Goal: Task Accomplishment & Management: Use online tool/utility

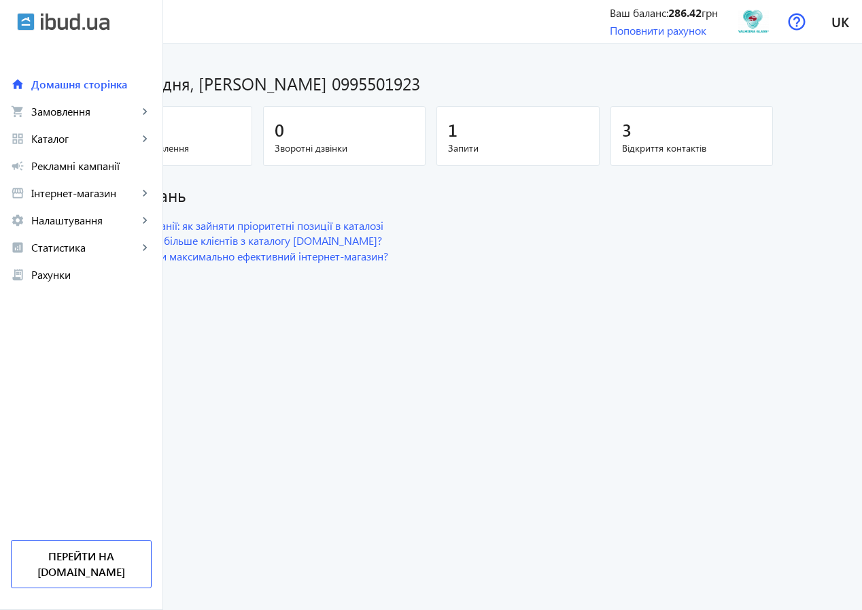
click at [549, 126] on div "1" at bounding box center [518, 130] width 140 height 24
click at [558, 143] on span "Запити" at bounding box center [518, 148] width 140 height 14
click at [241, 132] on div "0" at bounding box center [171, 130] width 140 height 24
drag, startPoint x: 362, startPoint y: 135, endPoint x: 402, endPoint y: 141, distance: 40.0
click at [284, 135] on span "0" at bounding box center [280, 129] width 10 height 22
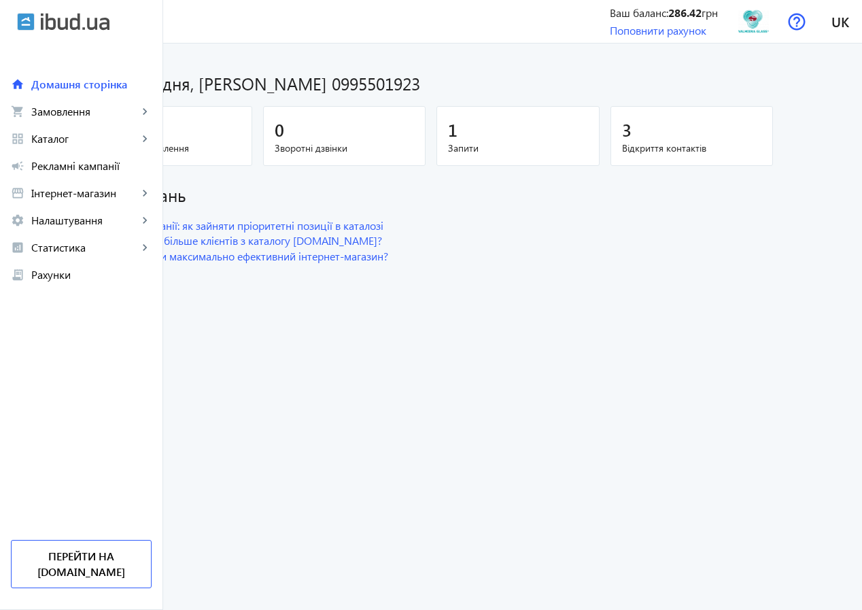
click at [588, 152] on span "Запити" at bounding box center [518, 148] width 140 height 14
click at [713, 142] on span "Відкриття контактів" at bounding box center [692, 148] width 140 height 14
click at [103, 137] on span "Каталог" at bounding box center [84, 139] width 107 height 14
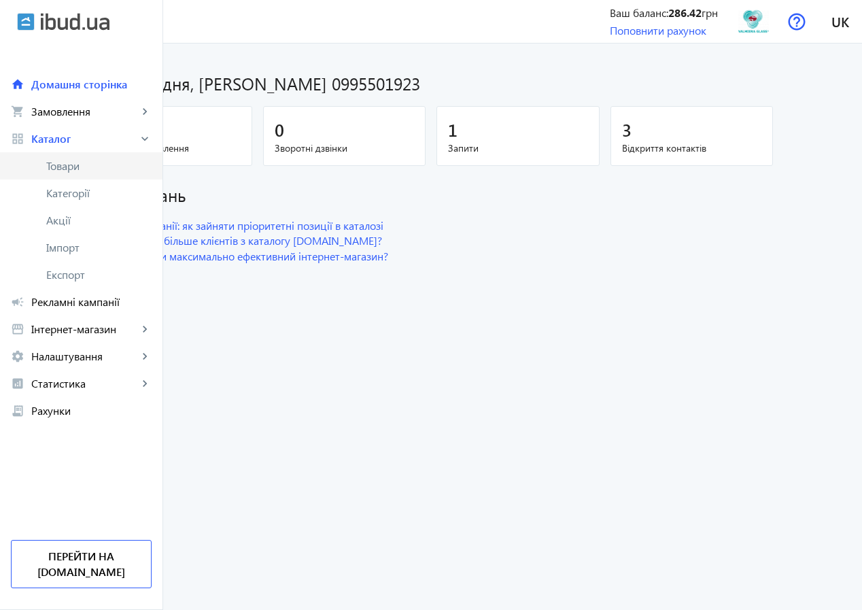
click at [107, 168] on span "Товари" at bounding box center [98, 166] width 105 height 14
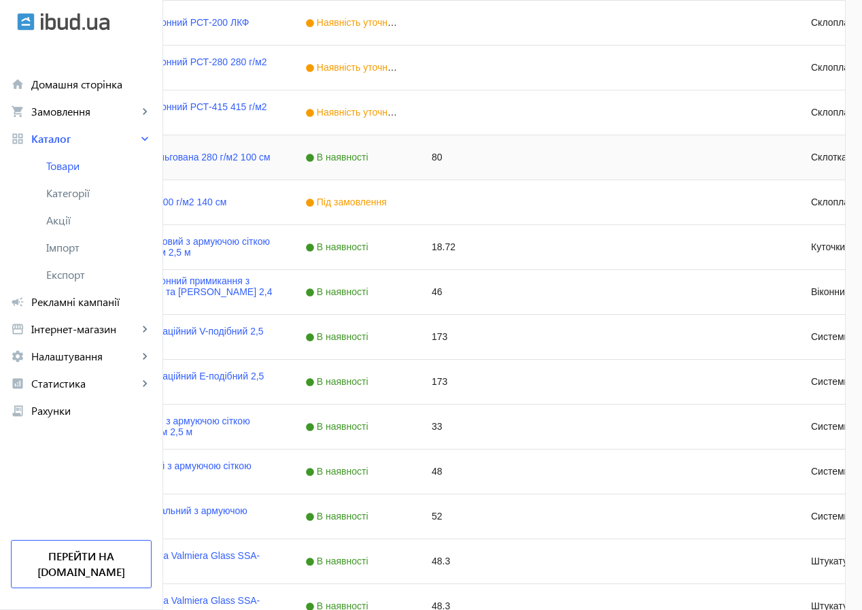
scroll to position [2040, 0]
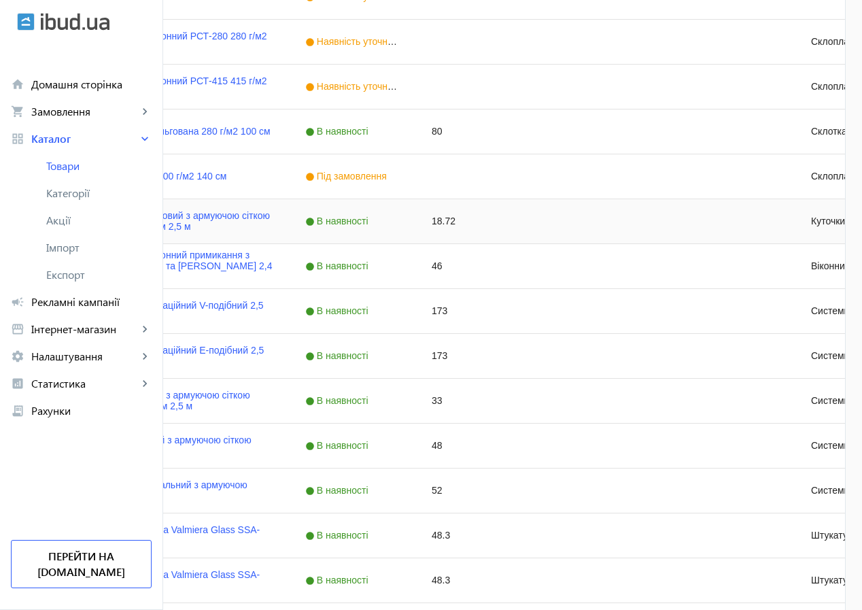
click at [542, 220] on div "18.72" at bounding box center [478, 221] width 126 height 44
type input "19"
type input "19.20"
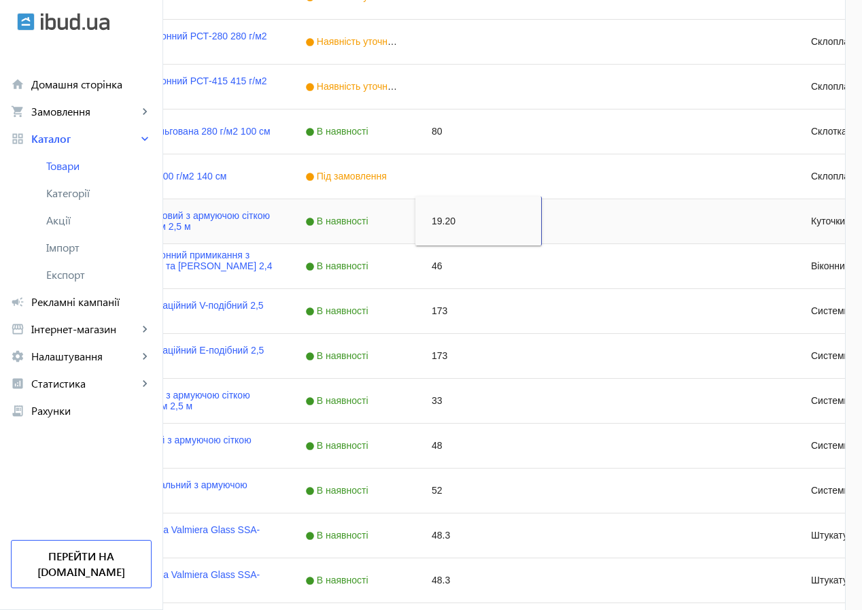
click at [668, 211] on div "Press SPACE to select this row." at bounding box center [605, 221] width 126 height 44
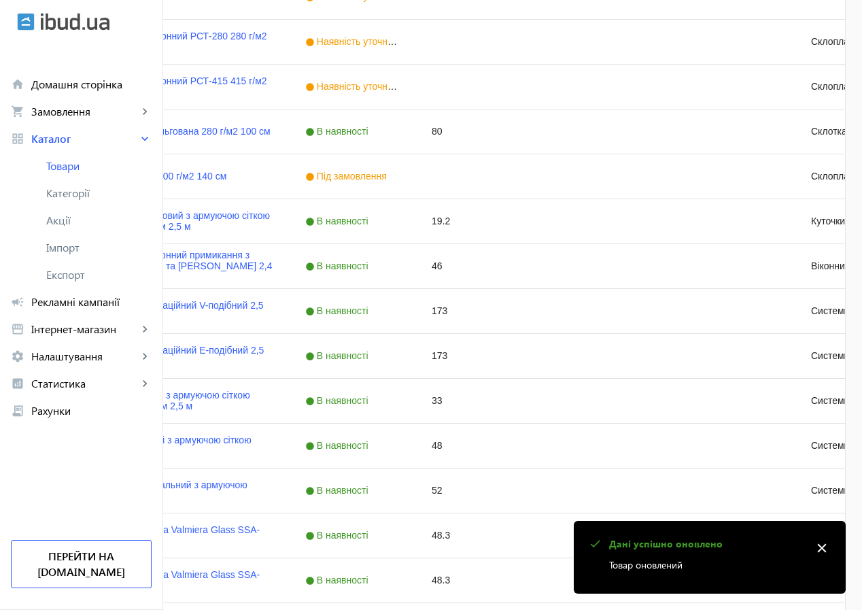
click at [827, 548] on mat-icon "close" at bounding box center [822, 548] width 20 height 20
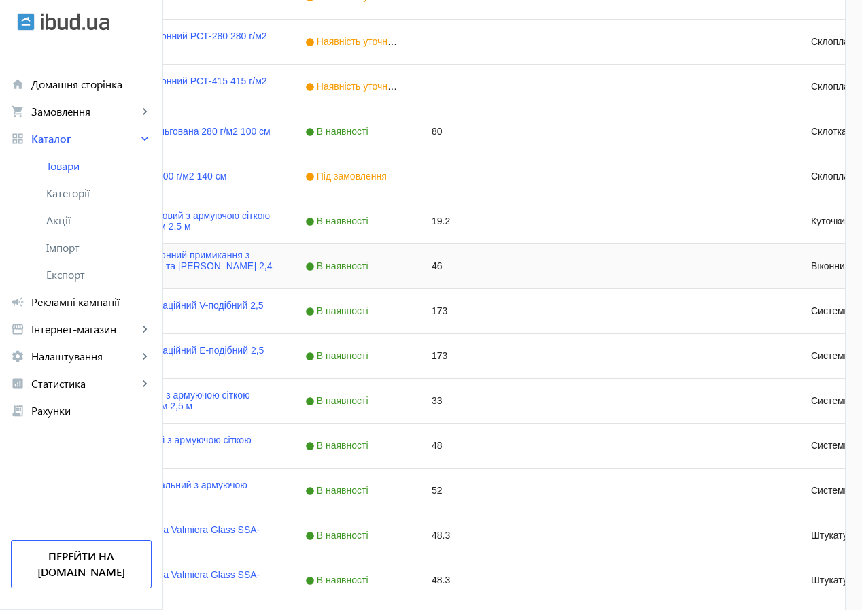
click at [542, 271] on div "46" at bounding box center [478, 266] width 126 height 44
type input "50"
click at [536, 265] on input "50" at bounding box center [478, 265] width 115 height 27
click at [415, 264] on div "В наявності" at bounding box center [352, 266] width 126 height 44
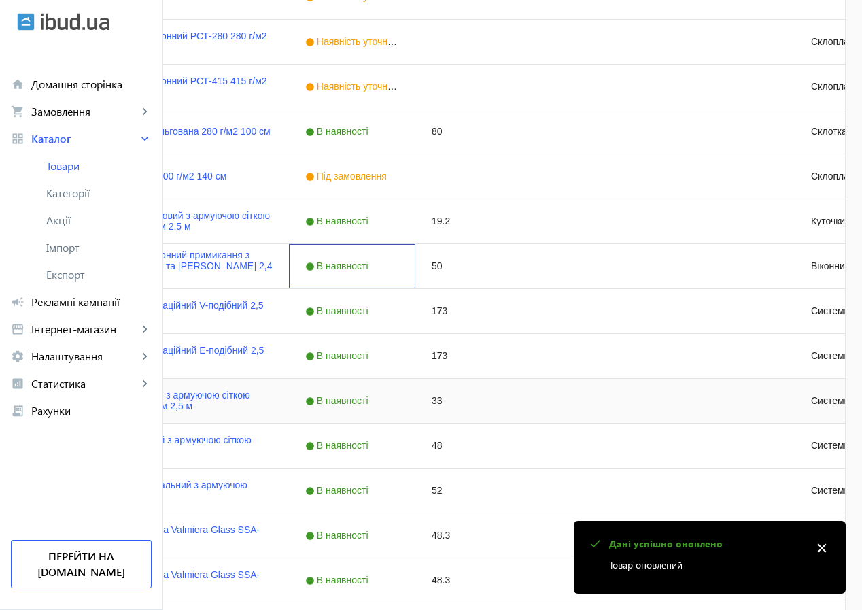
scroll to position [2108, 0]
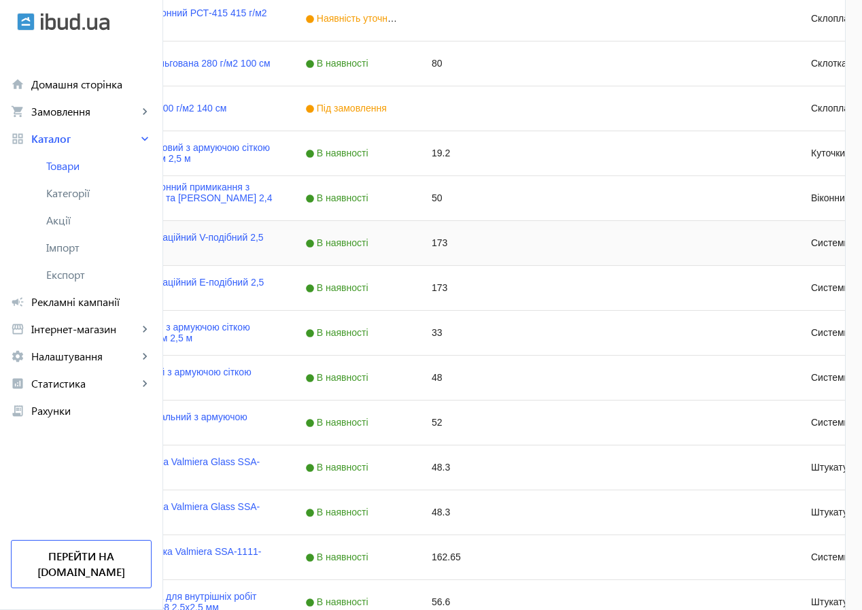
click at [542, 242] on div "173" at bounding box center [478, 243] width 126 height 44
type input "180"
click at [542, 281] on div "173" at bounding box center [478, 288] width 126 height 44
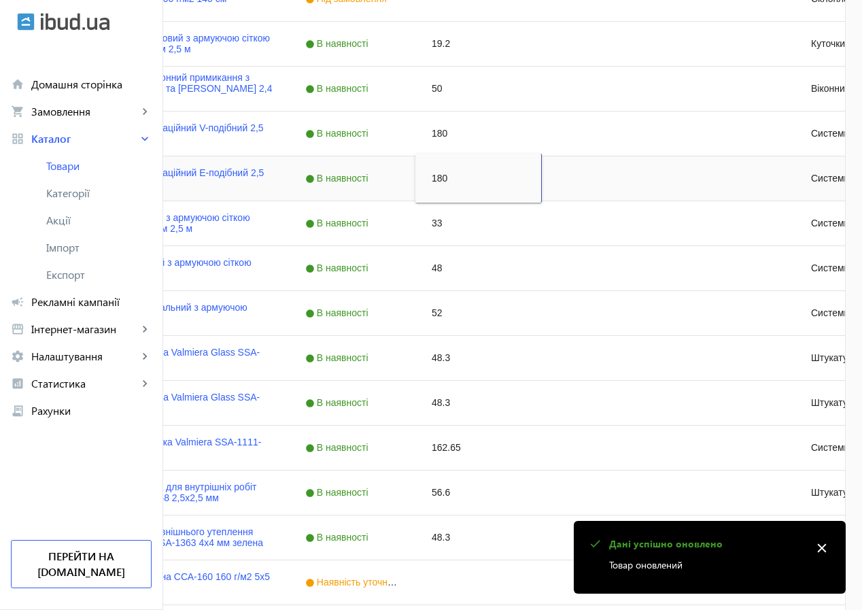
scroll to position [2244, 0]
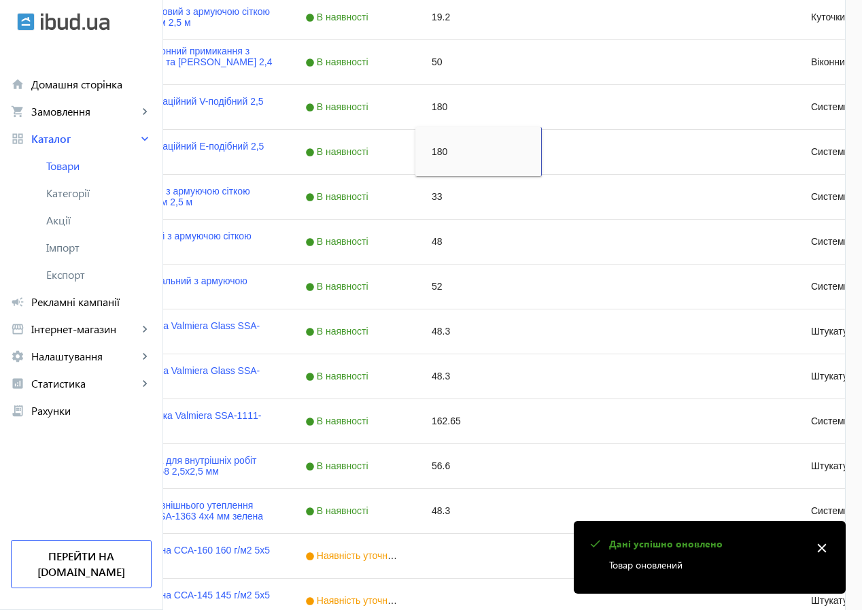
type input "180"
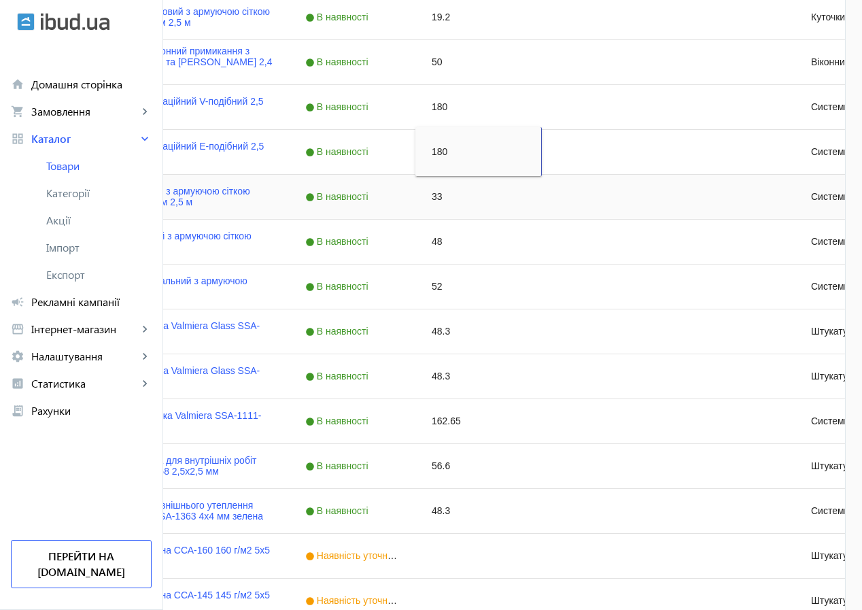
click at [542, 197] on div "33" at bounding box center [478, 197] width 126 height 44
type input "35"
click at [668, 159] on div "173" at bounding box center [605, 152] width 126 height 44
click at [668, 189] on div "33" at bounding box center [605, 197] width 126 height 44
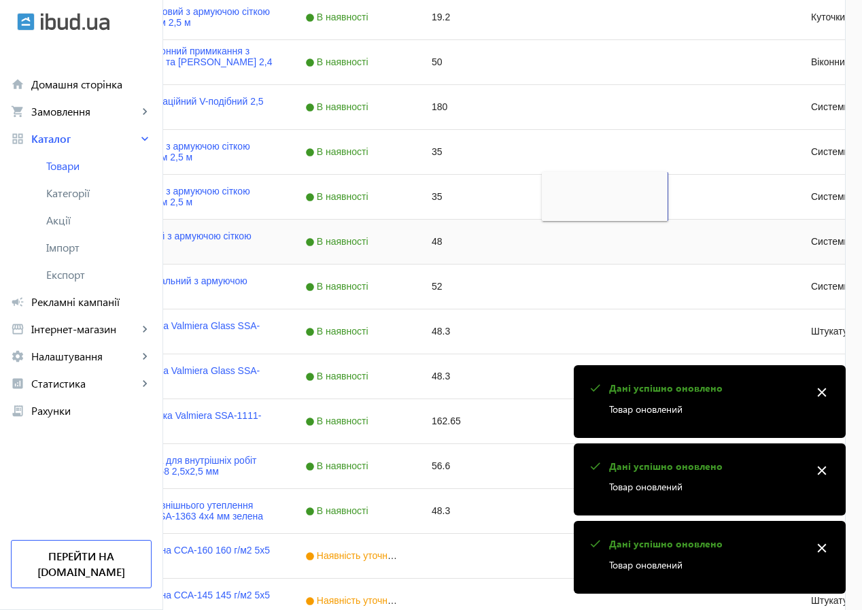
click at [542, 239] on div "48" at bounding box center [478, 242] width 126 height 44
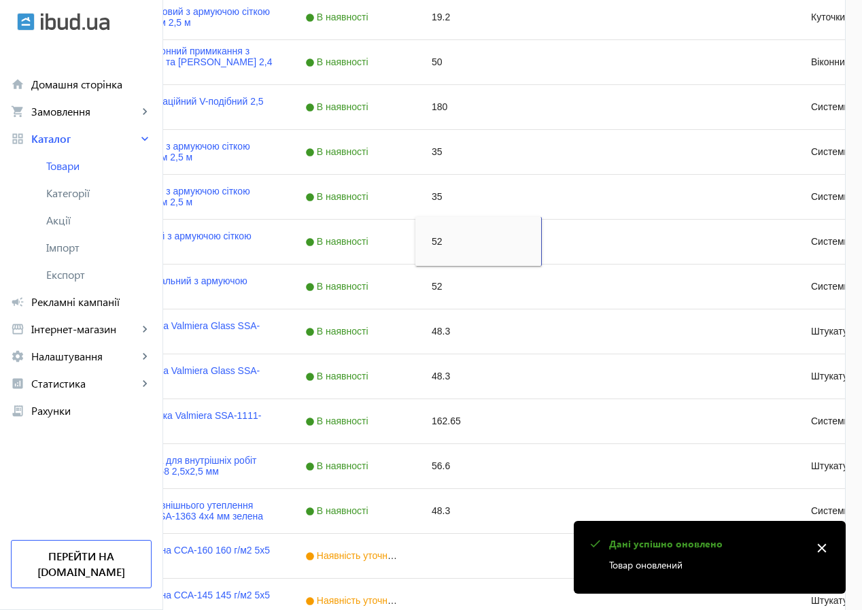
type input "52"
click at [824, 546] on mat-icon "close" at bounding box center [822, 548] width 20 height 20
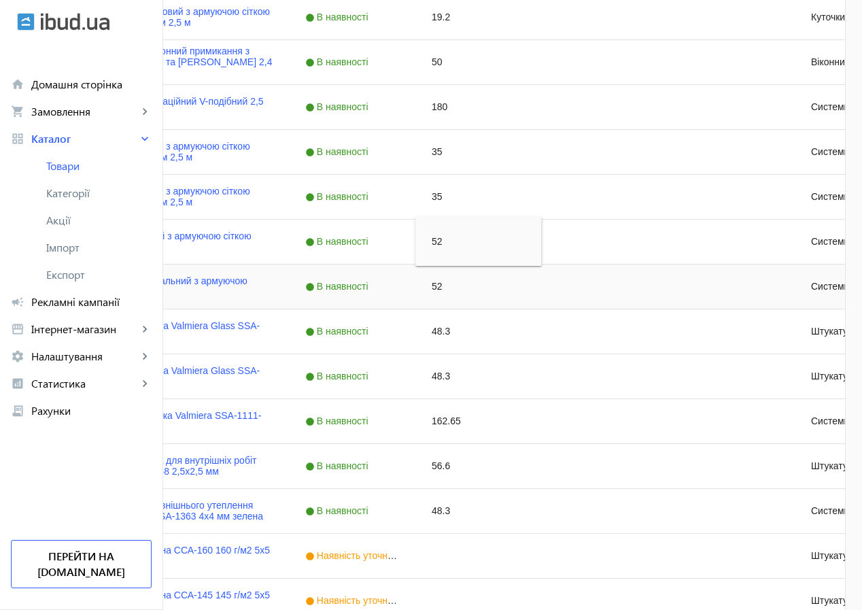
click at [542, 287] on div "52" at bounding box center [478, 286] width 126 height 44
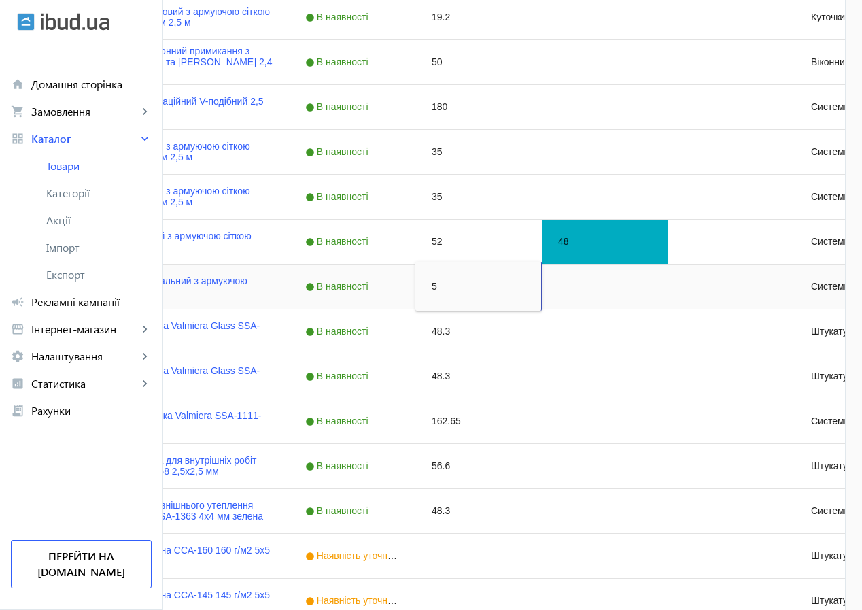
type input "54"
click at [668, 245] on div "48" at bounding box center [605, 242] width 126 height 44
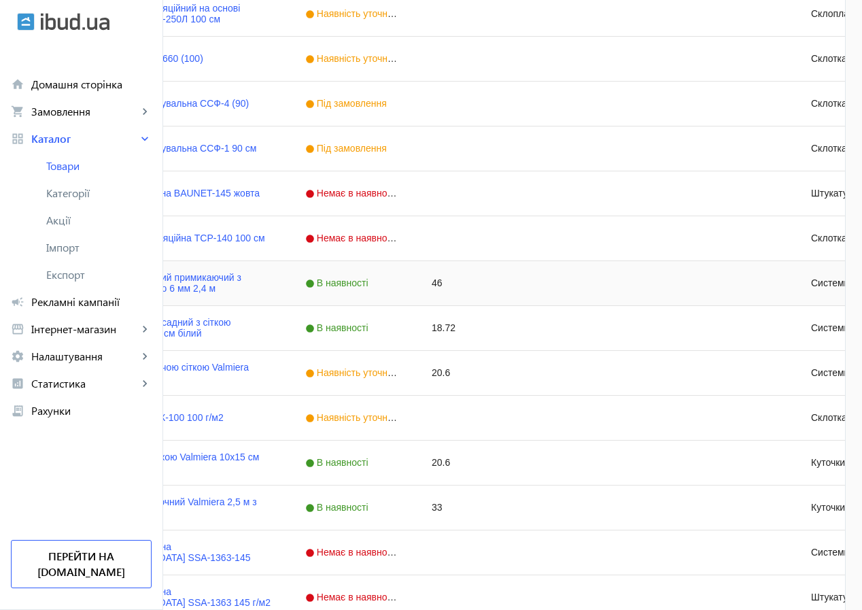
scroll to position [3399, 0]
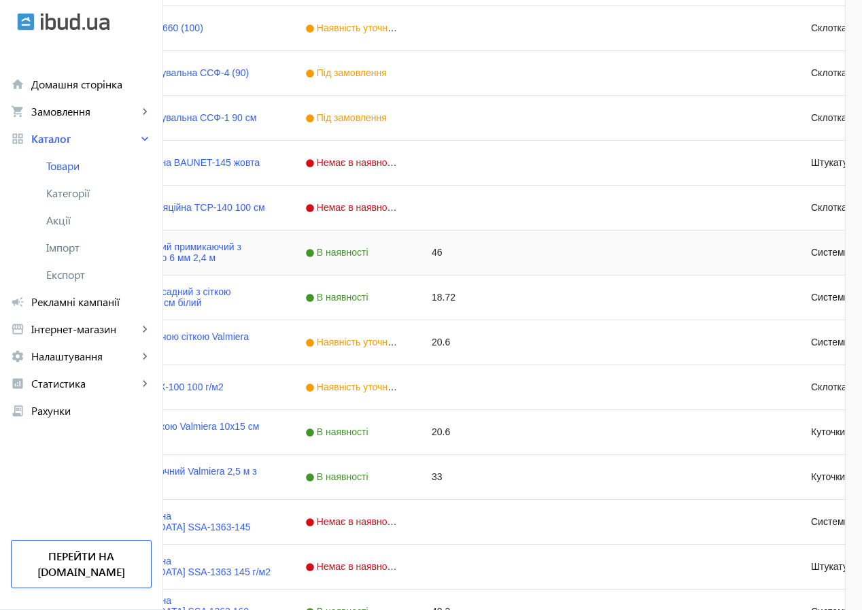
click at [542, 258] on div "46" at bounding box center [478, 252] width 126 height 44
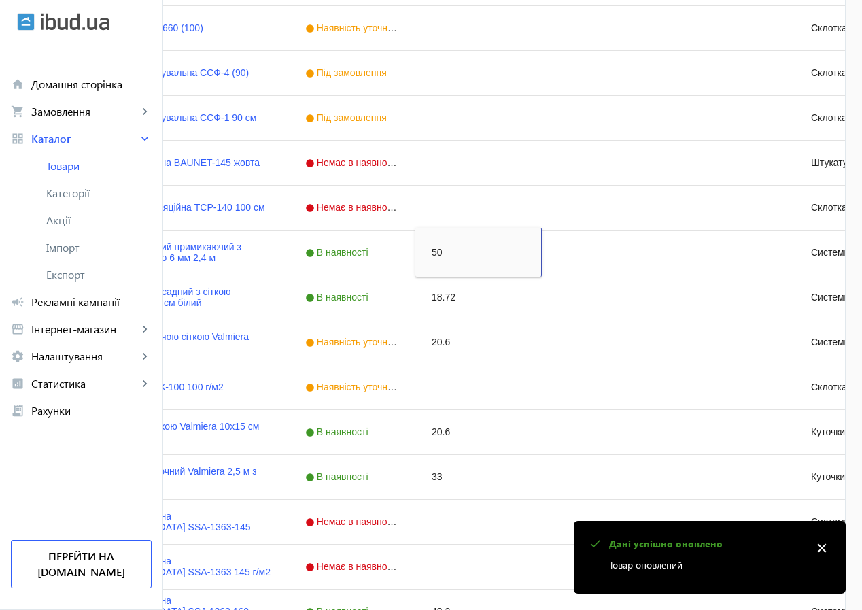
type input "50"
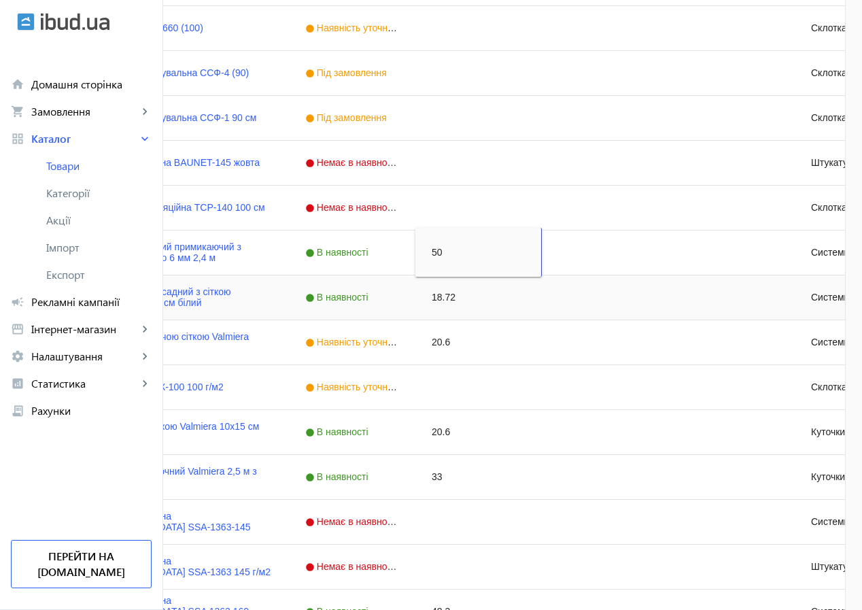
click at [542, 301] on div "18.72" at bounding box center [478, 297] width 126 height 44
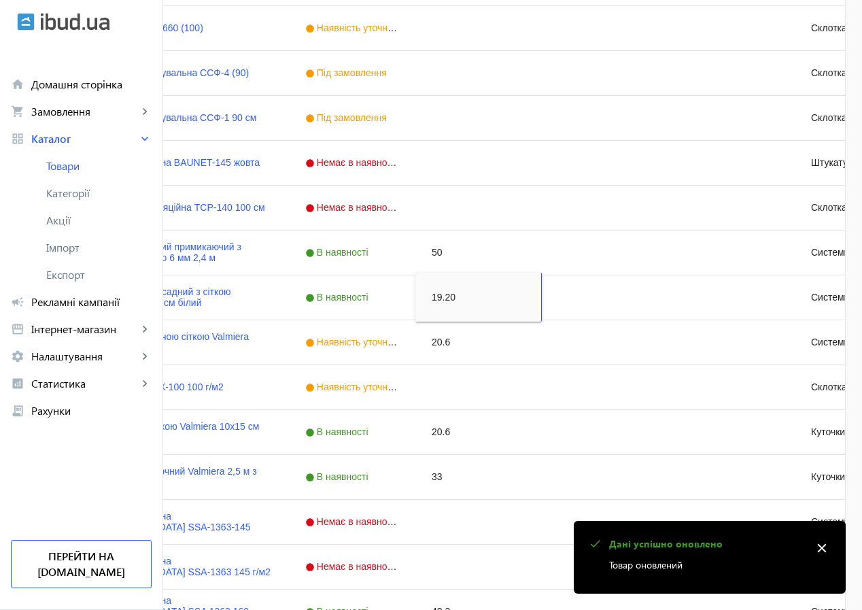
type input "19.2"
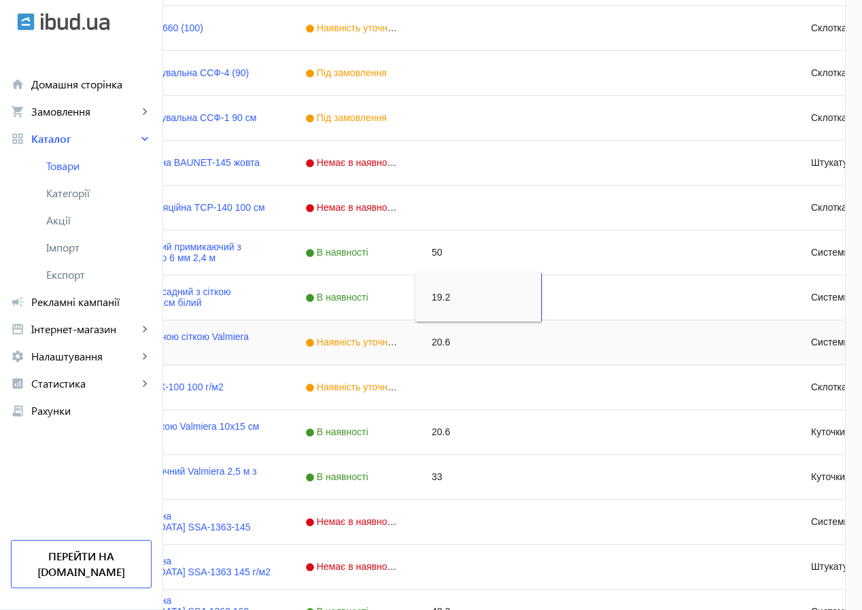
click at [542, 345] on div "20.6" at bounding box center [478, 342] width 126 height 44
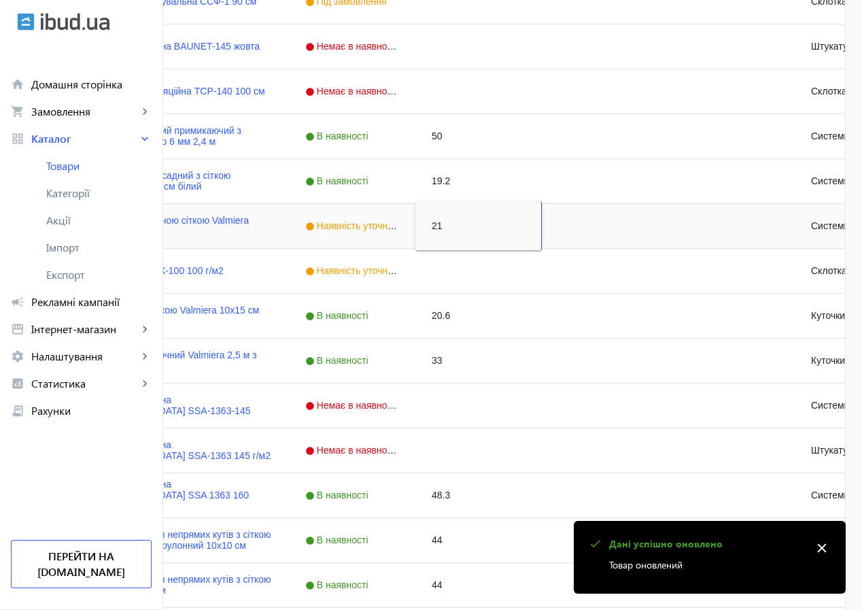
scroll to position [3535, 0]
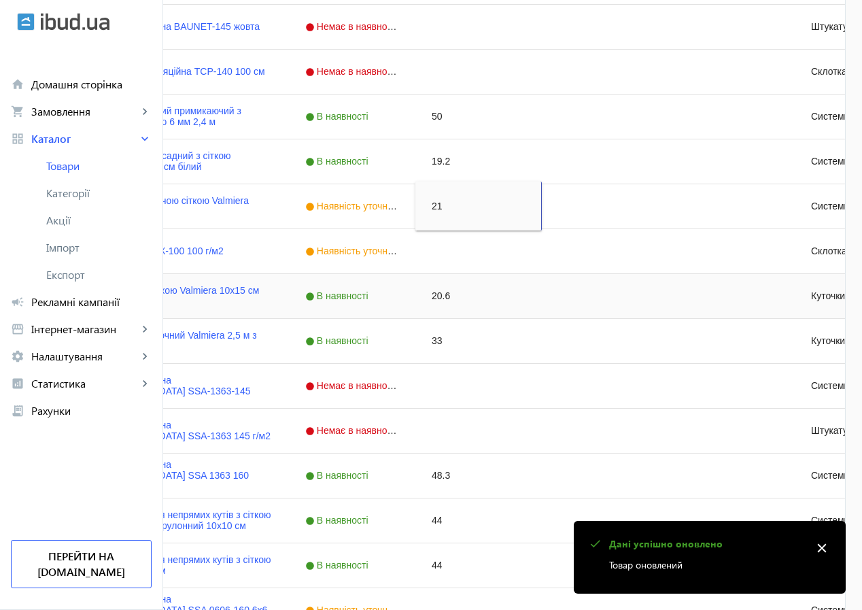
click at [542, 292] on div "20.6" at bounding box center [478, 296] width 126 height 44
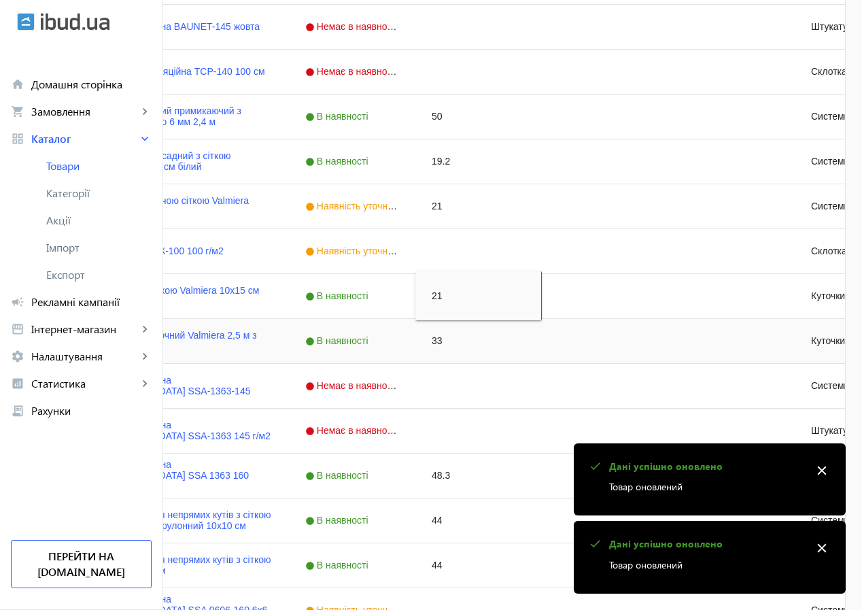
click at [542, 340] on div "33" at bounding box center [478, 341] width 126 height 44
click at [415, 345] on div "В наявності" at bounding box center [352, 341] width 126 height 44
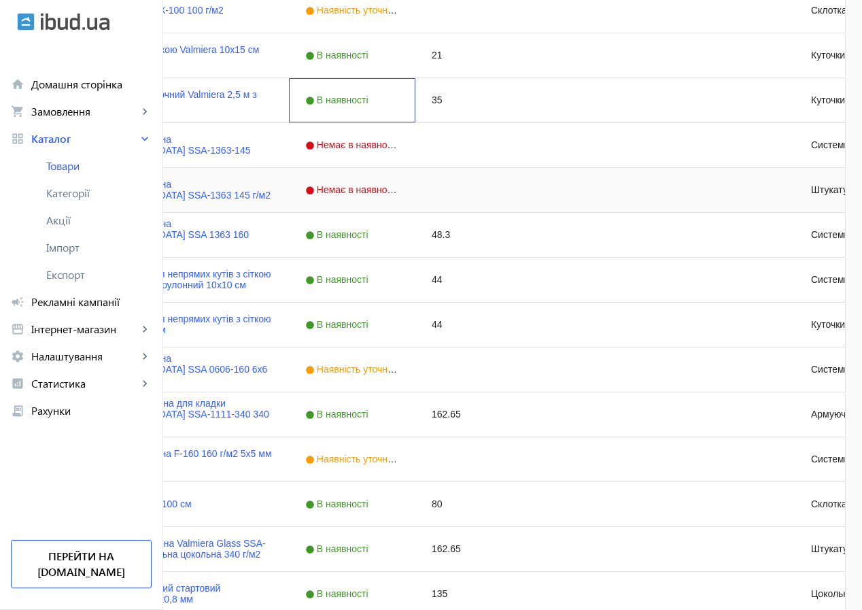
scroll to position [3807, 0]
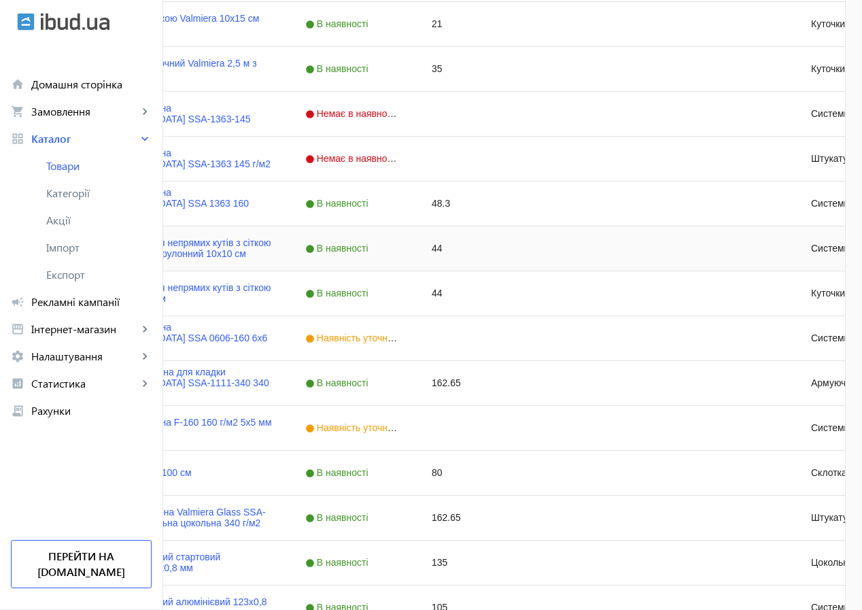
click at [542, 248] on div "44" at bounding box center [478, 248] width 126 height 44
click at [542, 294] on div "44" at bounding box center [478, 293] width 126 height 44
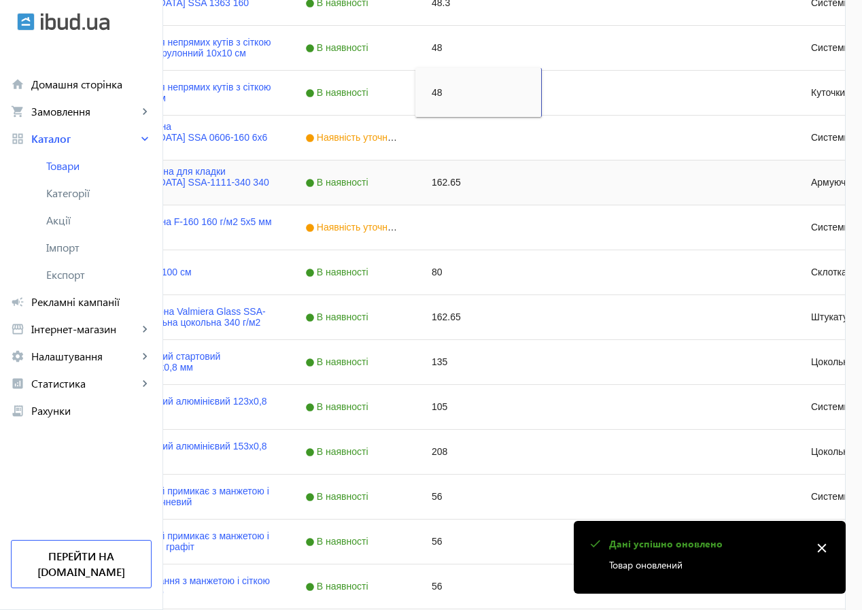
scroll to position [4079, 0]
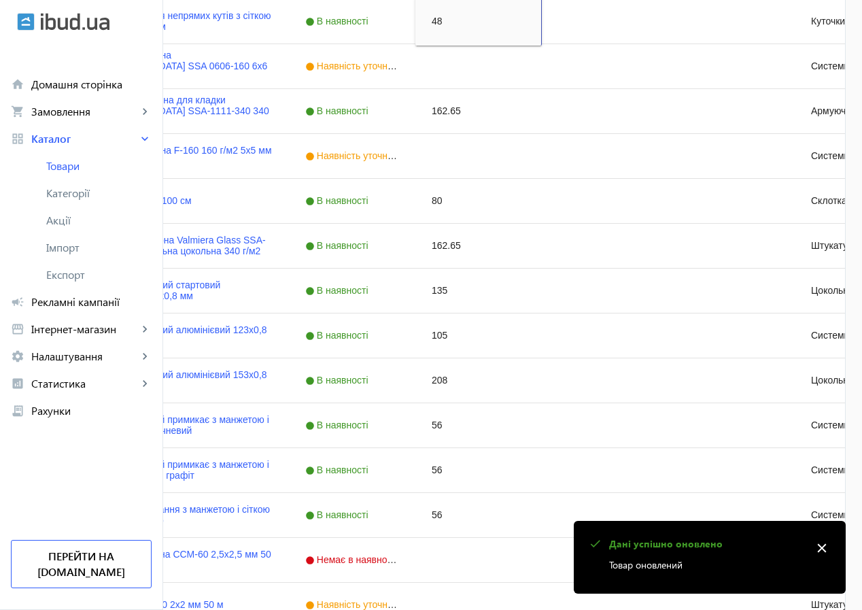
type input "48"
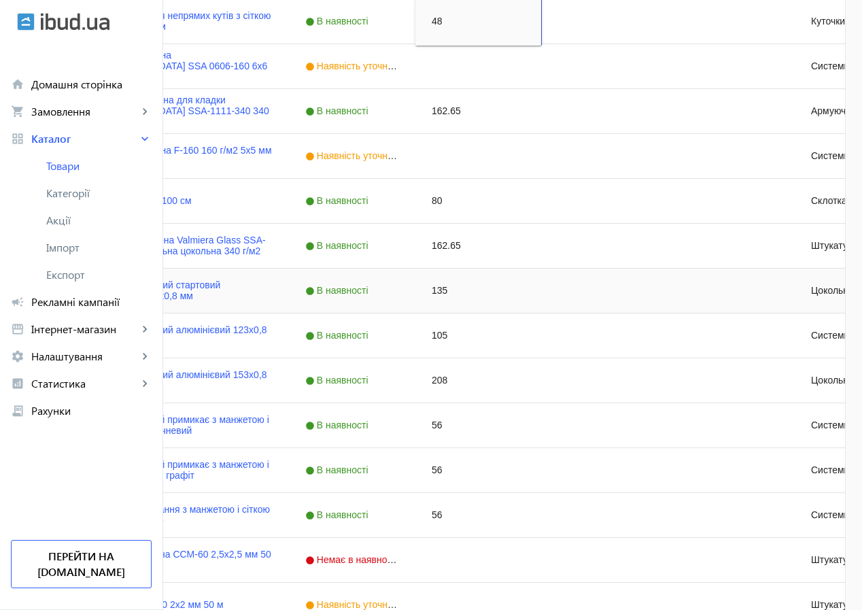
click at [542, 288] on div "135" at bounding box center [478, 291] width 126 height 44
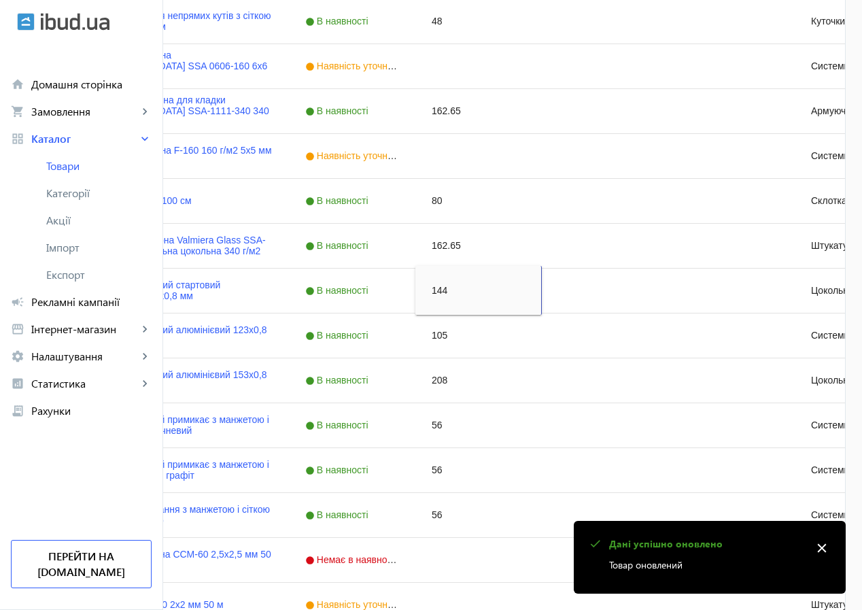
type input "144"
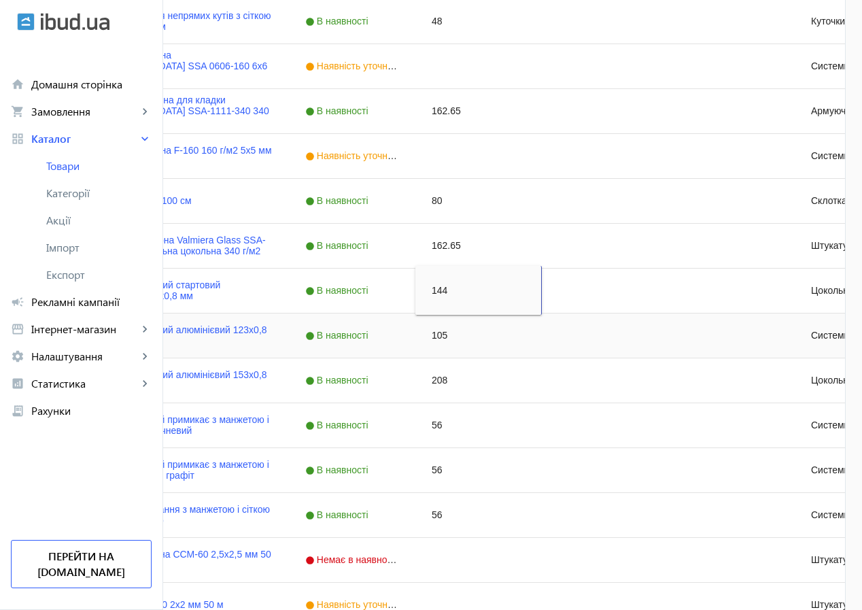
click at [542, 338] on div "105" at bounding box center [478, 335] width 126 height 44
click at [542, 379] on div "208" at bounding box center [478, 380] width 126 height 44
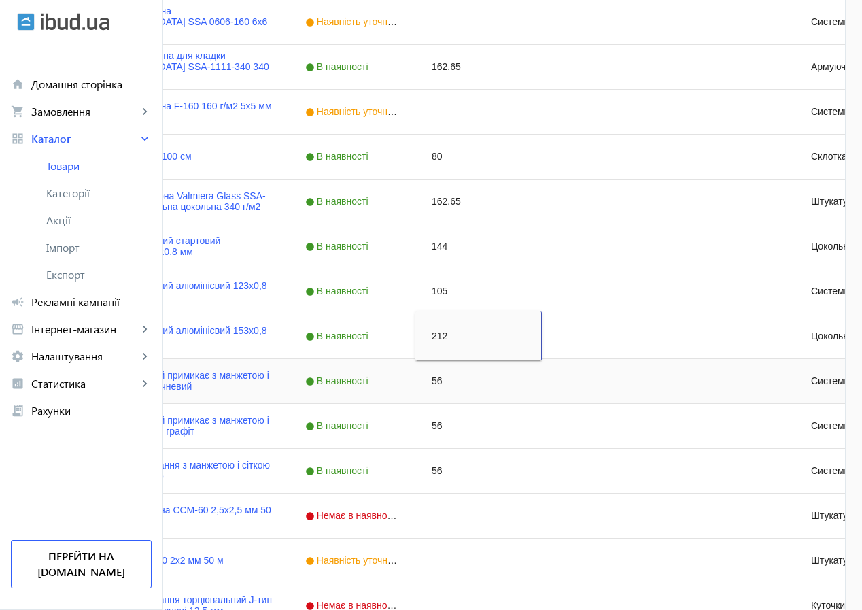
scroll to position [4147, 0]
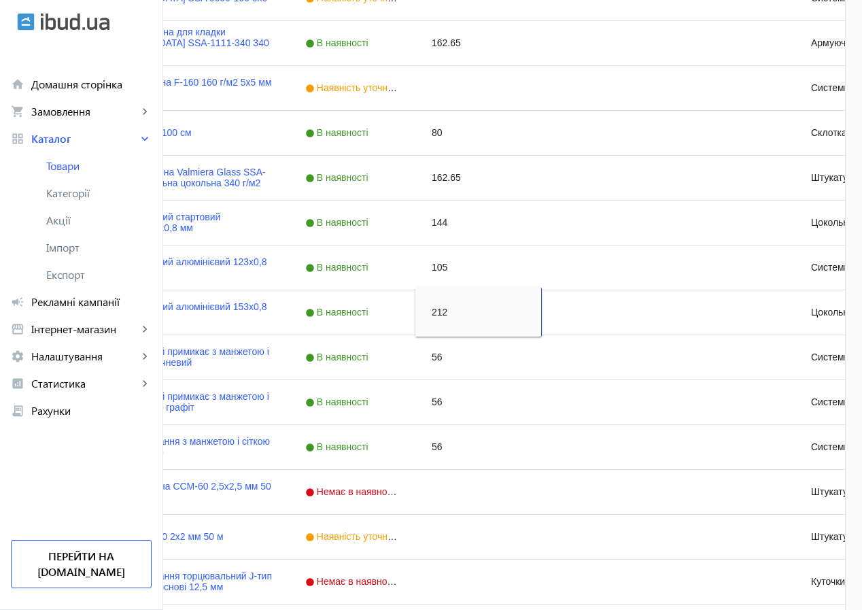
type input "212"
click at [542, 358] on div "56" at bounding box center [478, 357] width 126 height 44
click at [542, 399] on div "56" at bounding box center [478, 402] width 126 height 44
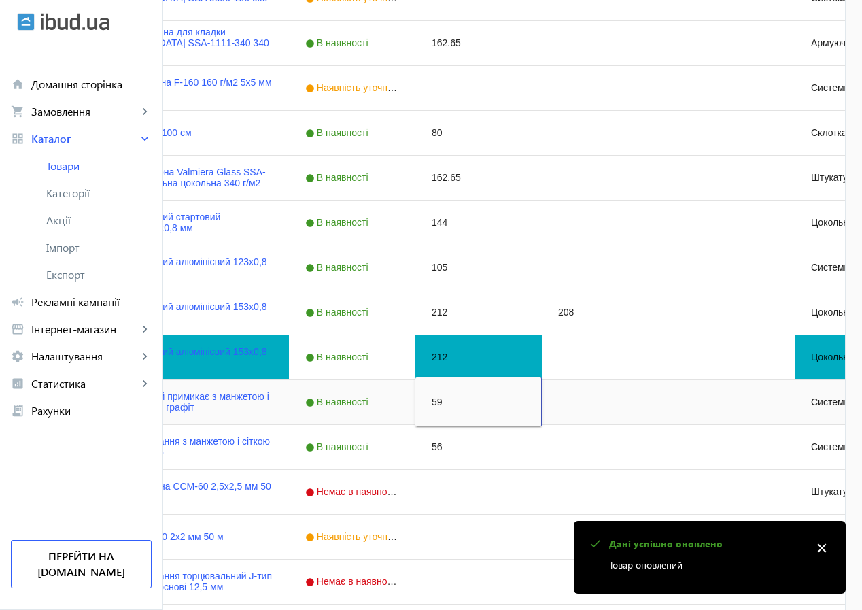
click at [542, 446] on div "56" at bounding box center [478, 447] width 126 height 44
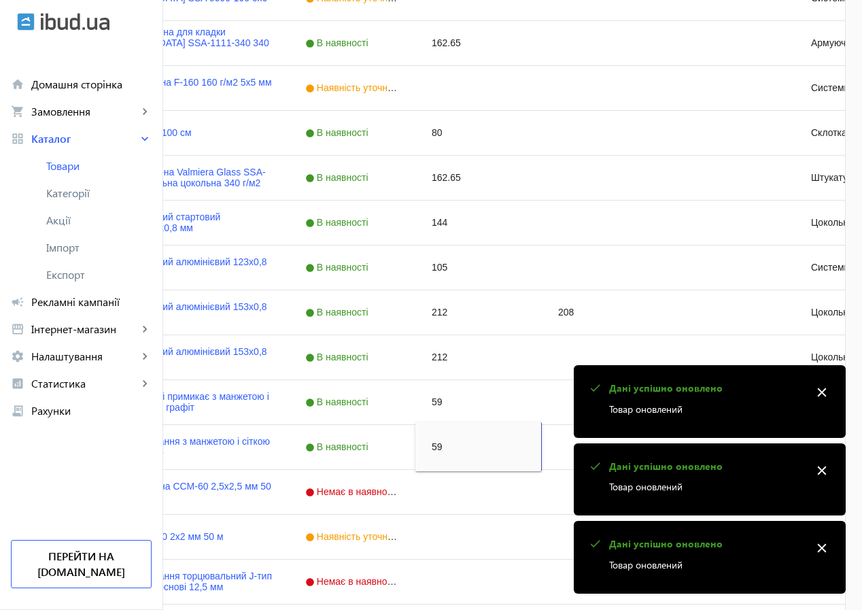
type input "59"
click at [817, 394] on mat-icon "close" at bounding box center [822, 392] width 20 height 20
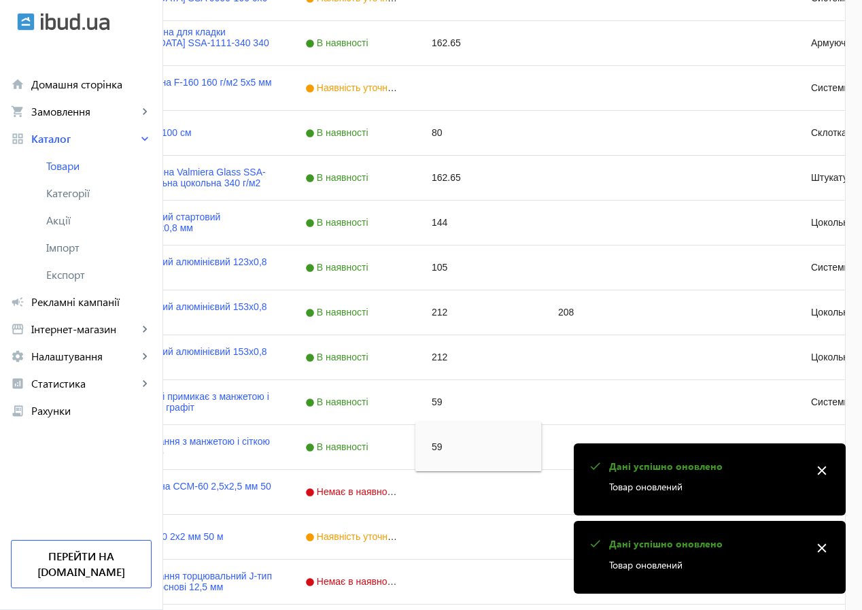
click at [820, 470] on mat-icon "close" at bounding box center [822, 470] width 20 height 20
drag, startPoint x: 823, startPoint y: 548, endPoint x: 779, endPoint y: 436, distance: 120.3
click at [823, 545] on mat-icon "close" at bounding box center [822, 548] width 20 height 20
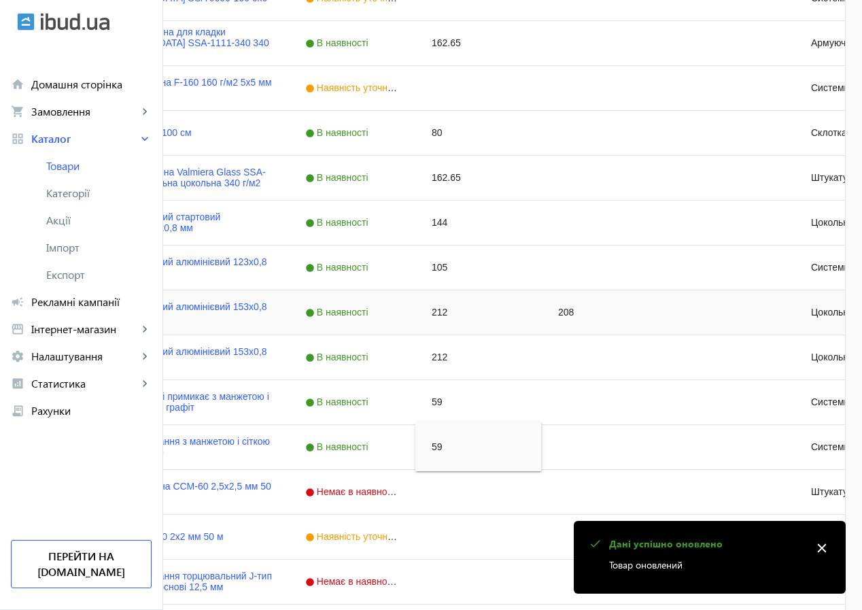
click at [668, 320] on div "208" at bounding box center [605, 312] width 126 height 44
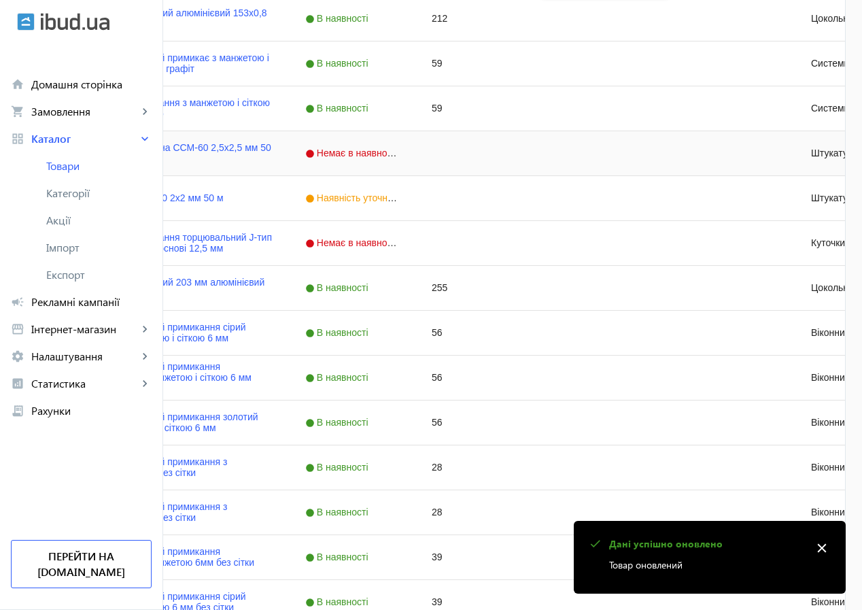
scroll to position [4487, 0]
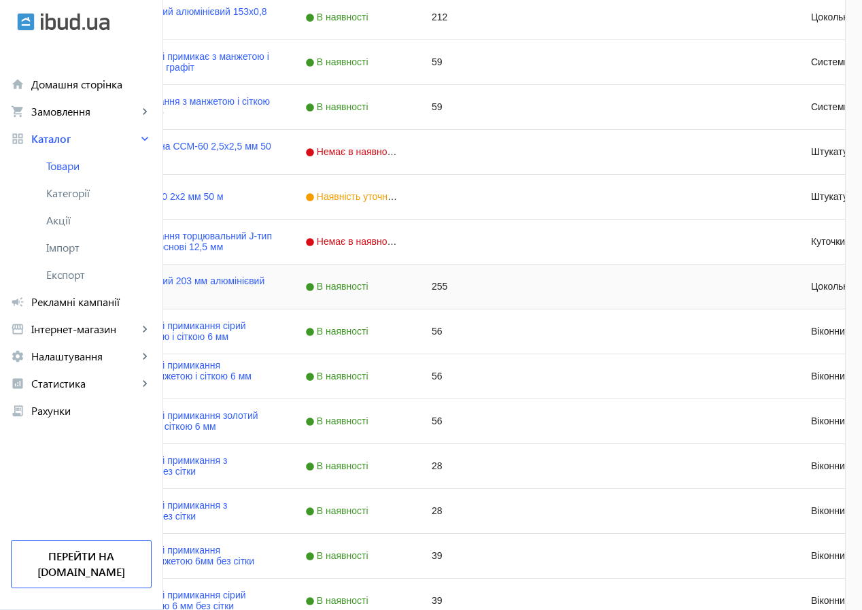
click at [542, 292] on div "255" at bounding box center [478, 286] width 126 height 44
type input "263"
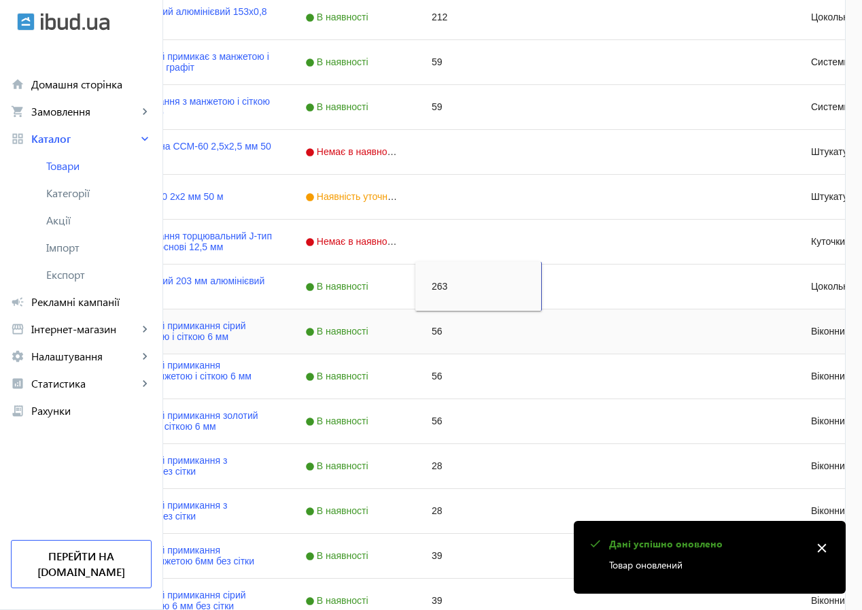
click at [542, 337] on div "56" at bounding box center [478, 331] width 126 height 44
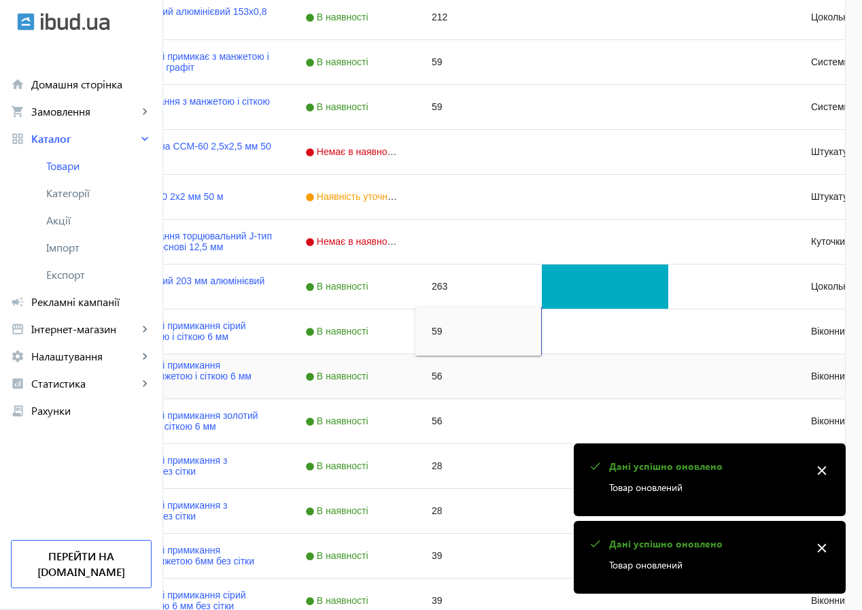
click at [542, 376] on div "56" at bounding box center [478, 376] width 126 height 44
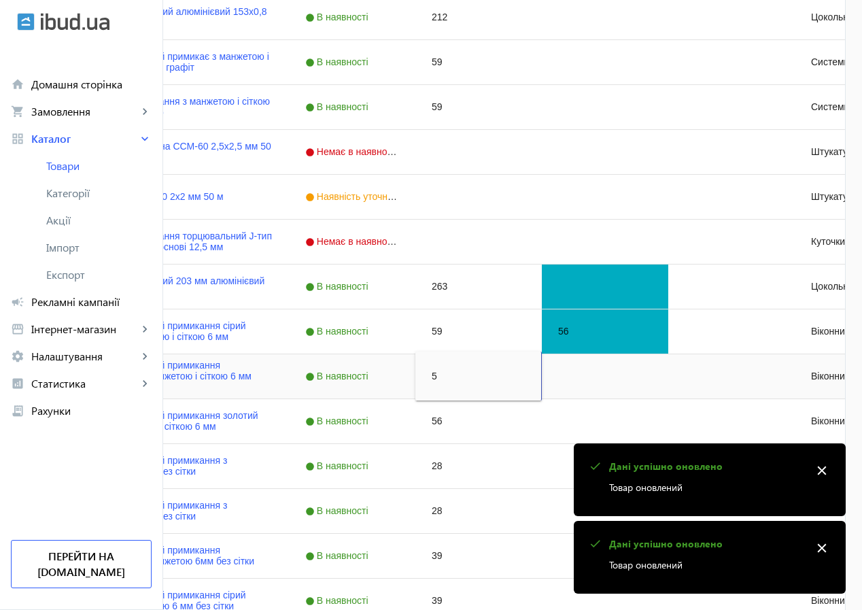
type input "59"
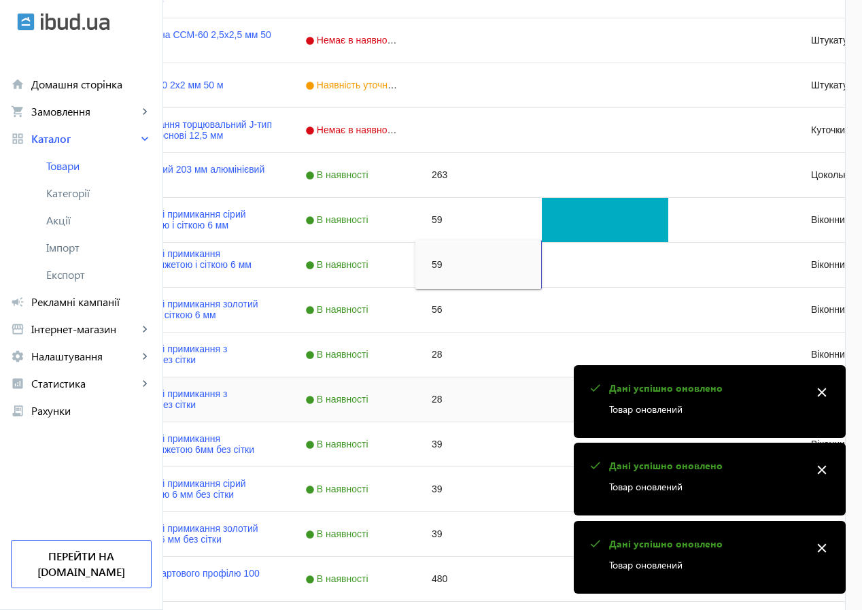
scroll to position [4623, 0]
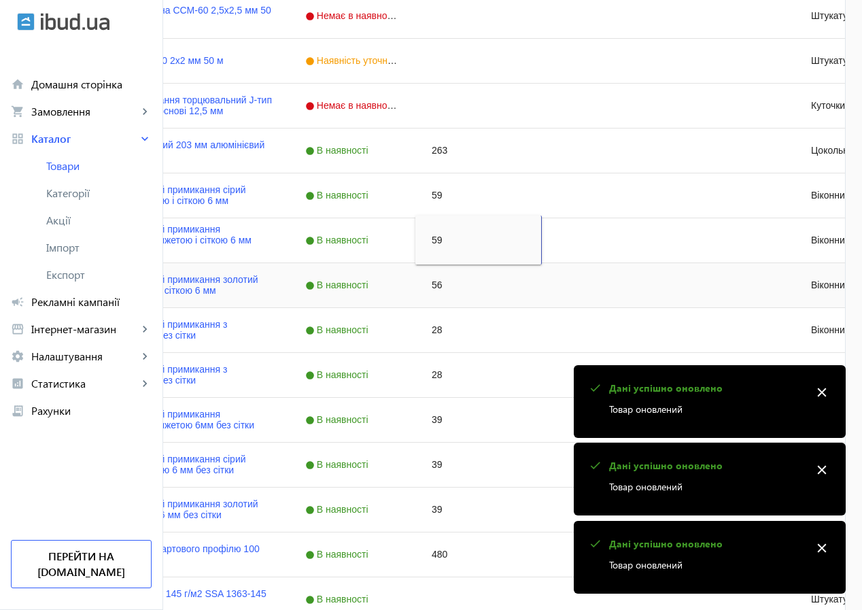
click at [542, 288] on div "56" at bounding box center [478, 285] width 126 height 44
type input "59"
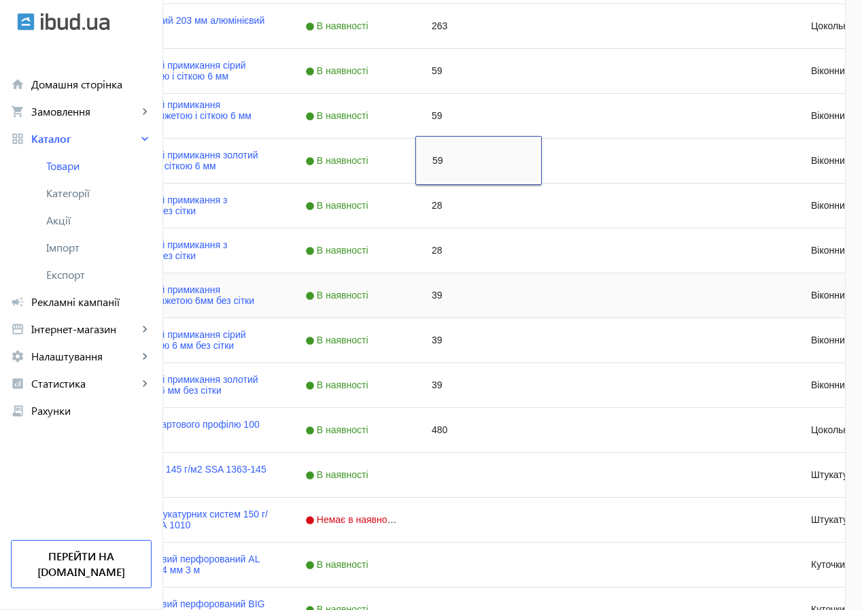
scroll to position [4759, 0]
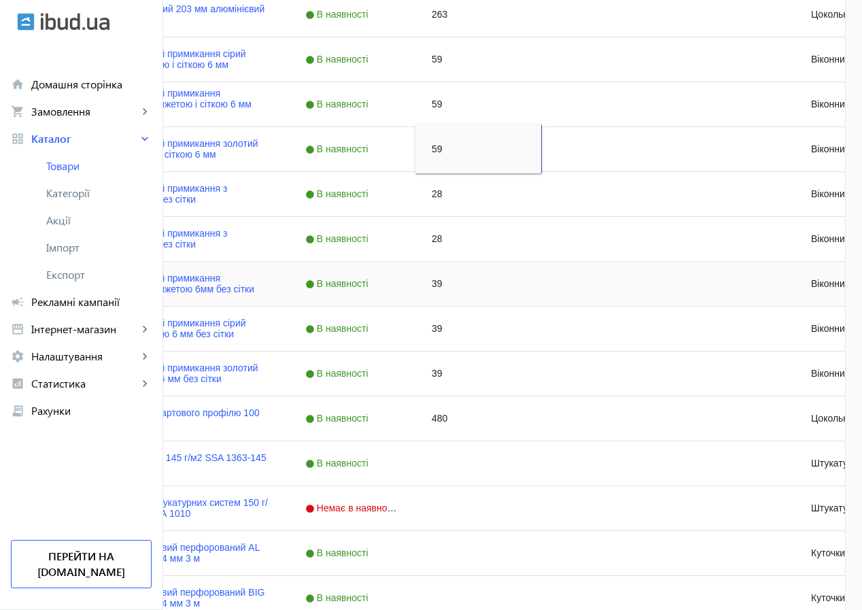
click at [542, 284] on div "39" at bounding box center [478, 284] width 126 height 44
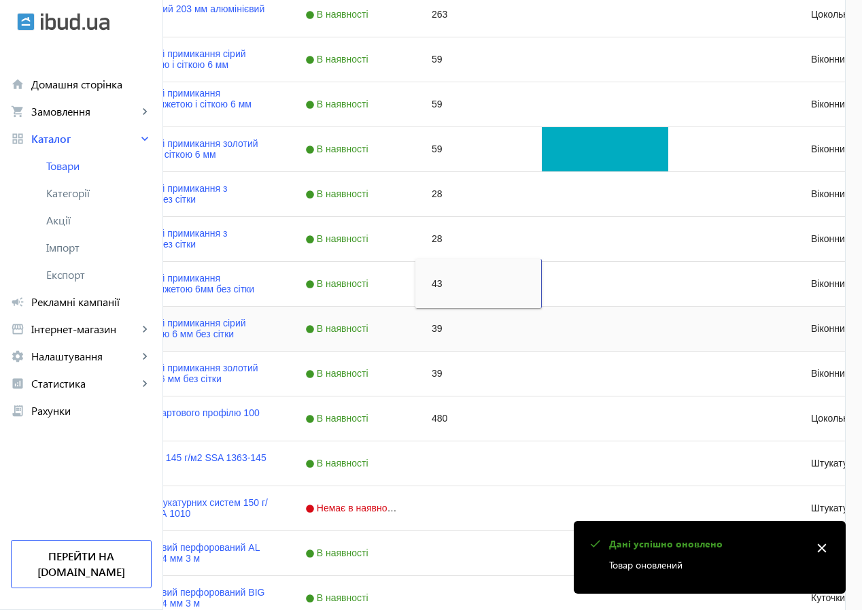
click at [542, 339] on div "39" at bounding box center [478, 329] width 126 height 44
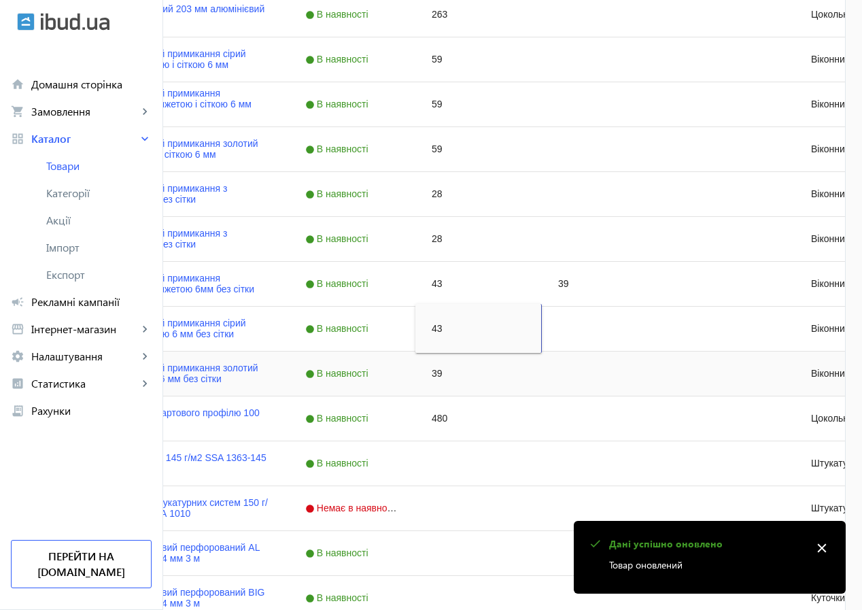
click at [542, 377] on div "39" at bounding box center [478, 374] width 126 height 44
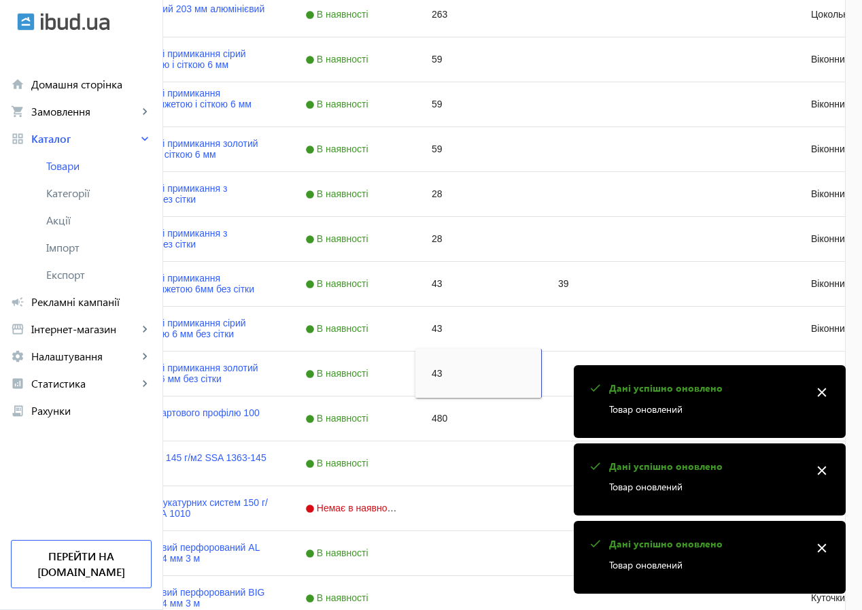
type input "43"
click at [823, 392] on mat-icon "close" at bounding box center [822, 392] width 20 height 20
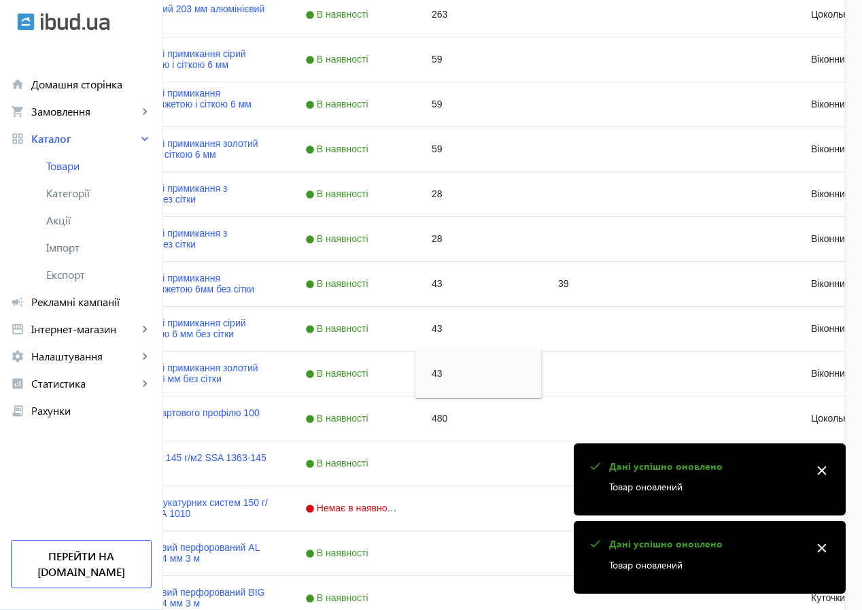
click at [827, 470] on mat-icon "close" at bounding box center [822, 470] width 20 height 20
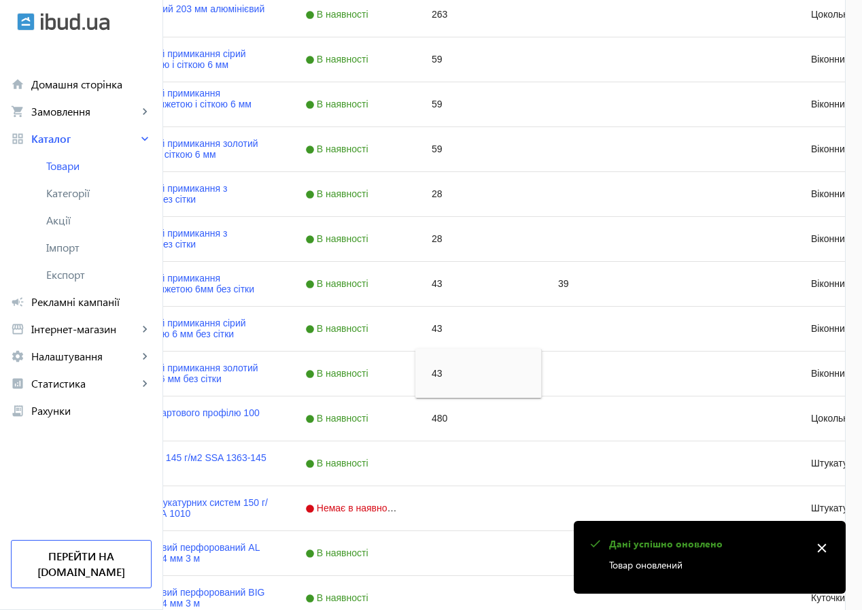
click at [819, 541] on mat-icon "close" at bounding box center [822, 548] width 20 height 20
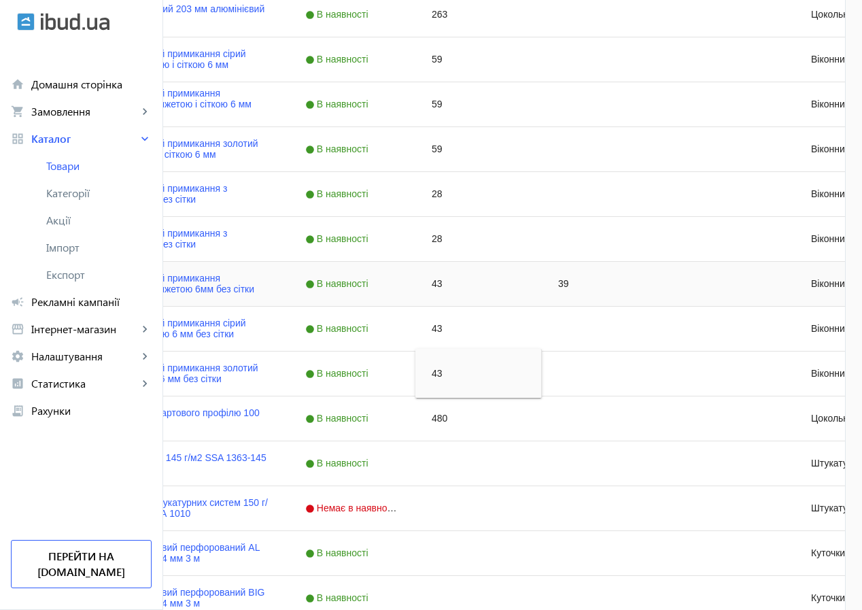
click at [668, 296] on div "39" at bounding box center [605, 284] width 126 height 44
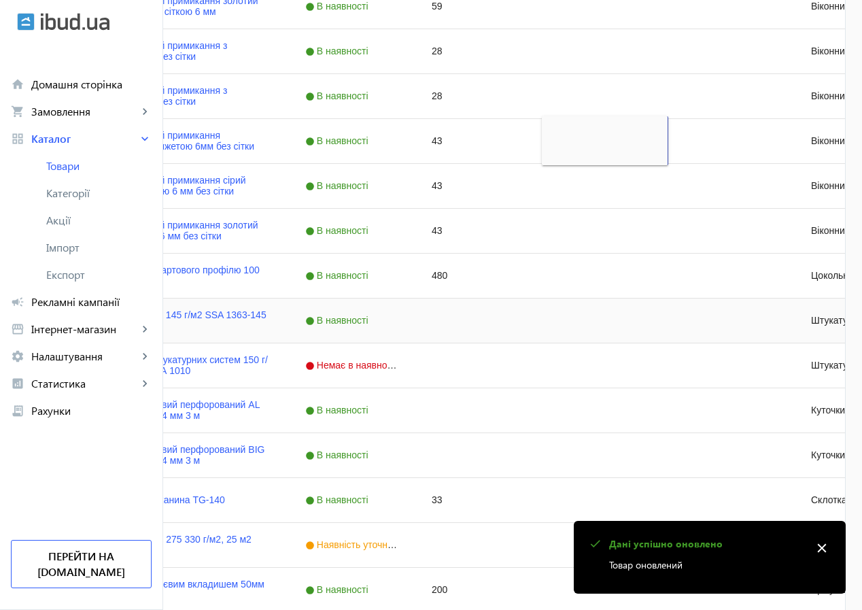
scroll to position [4963, 0]
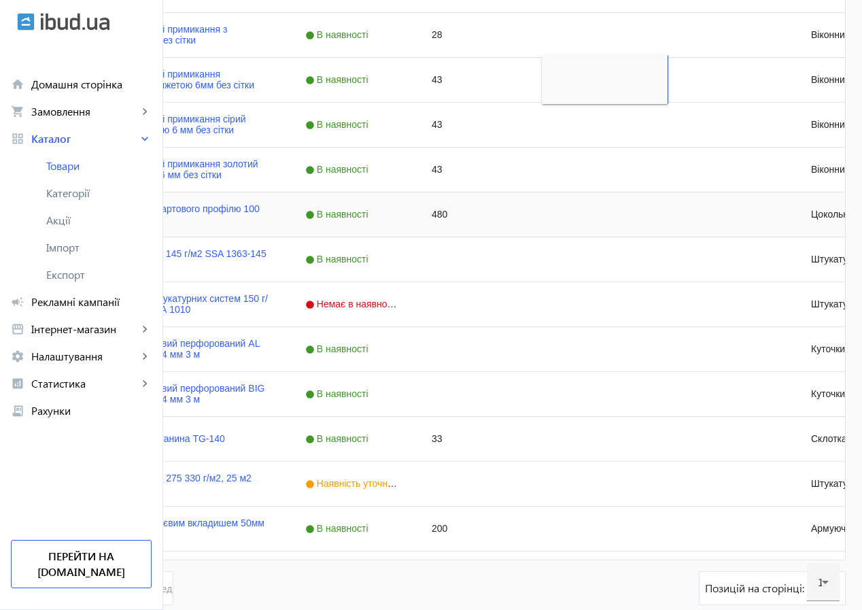
click at [542, 222] on div "480" at bounding box center [478, 214] width 126 height 44
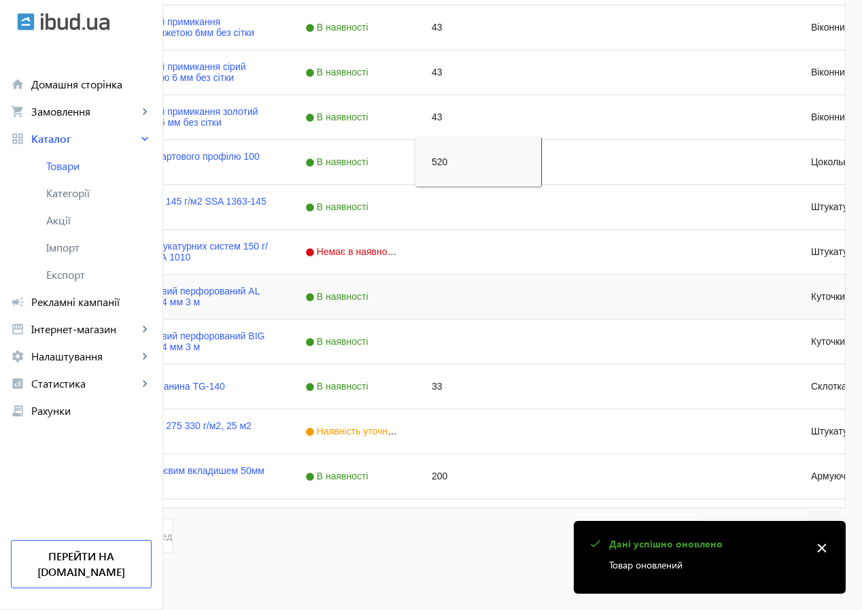
scroll to position [5031, 0]
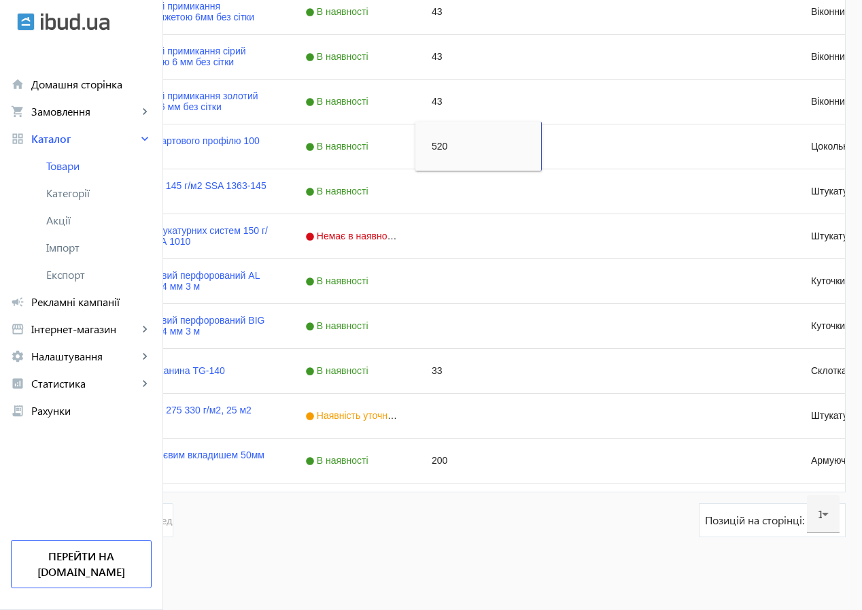
type input "520"
click at [542, 461] on div "200" at bounding box center [478, 461] width 126 height 44
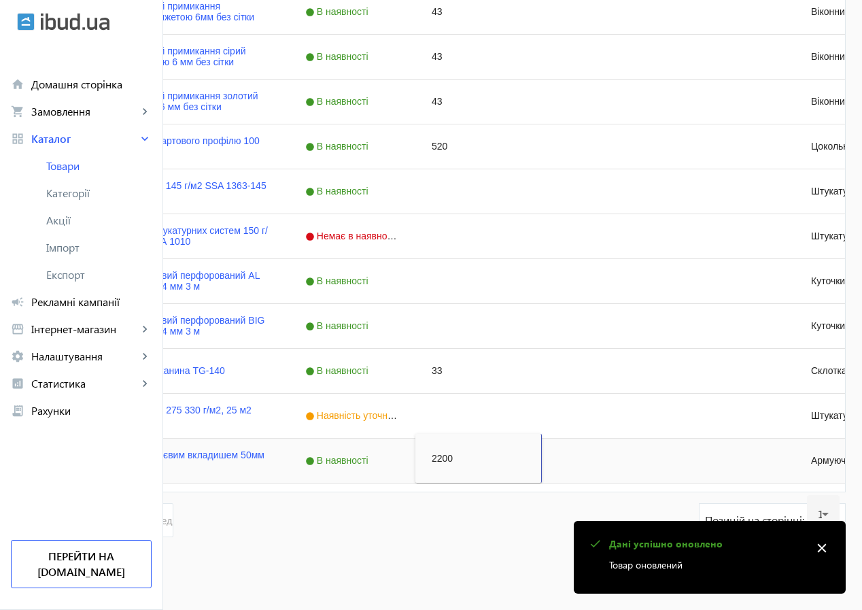
type input "220"
click at [668, 345] on div "Press SPACE to select this row." at bounding box center [605, 326] width 126 height 44
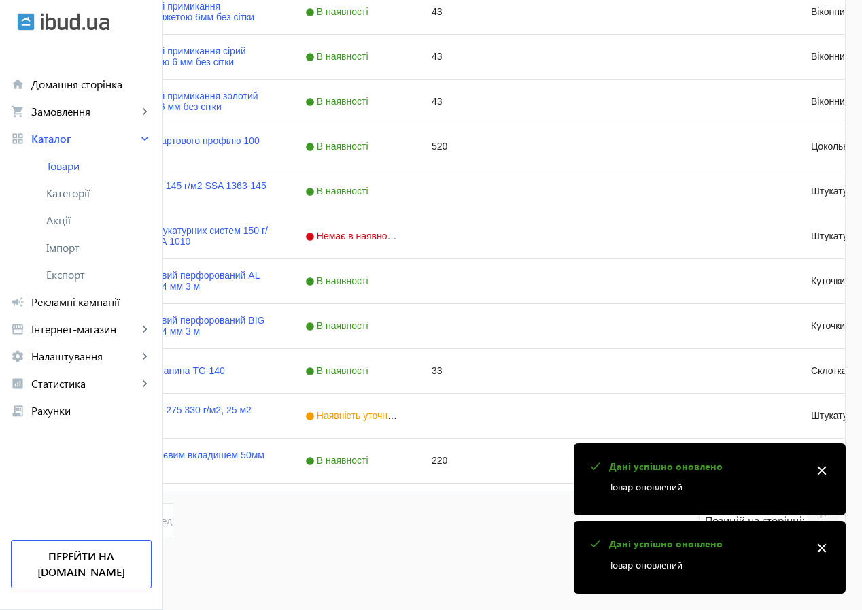
click at [820, 472] on mat-icon "close" at bounding box center [822, 470] width 20 height 20
click at [823, 545] on mat-icon "close" at bounding box center [822, 548] width 20 height 20
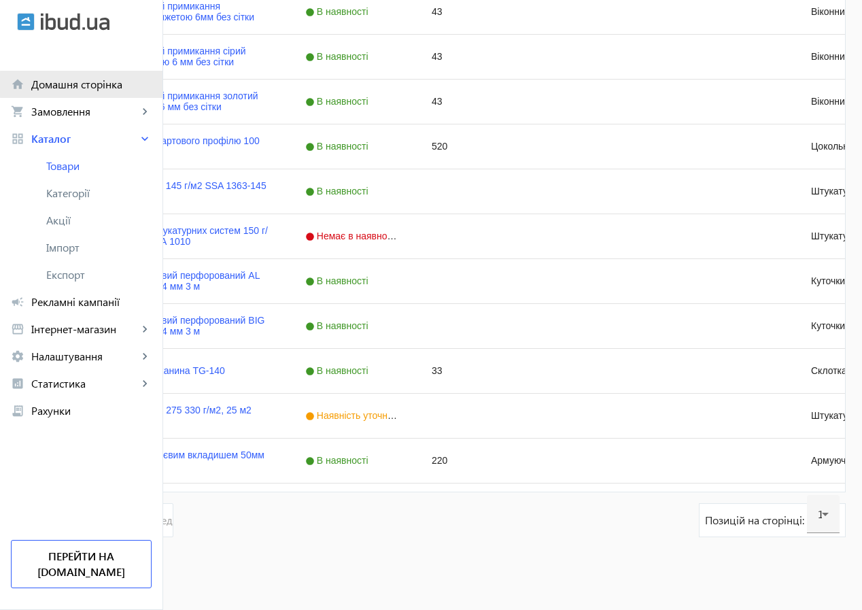
click at [124, 84] on span "Домашня сторінка" at bounding box center [91, 85] width 120 height 14
